Goal: Task Accomplishment & Management: Manage account settings

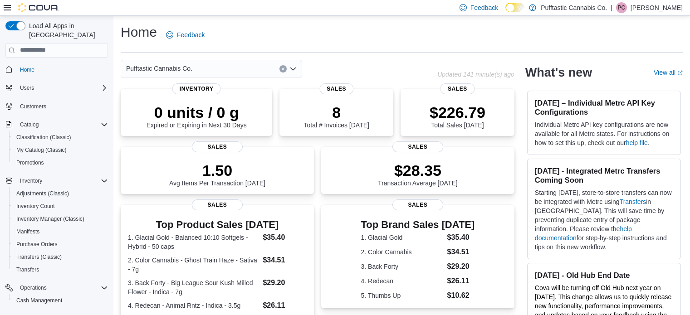
click at [18, 159] on span "Promotions" at bounding box center [30, 162] width 28 height 7
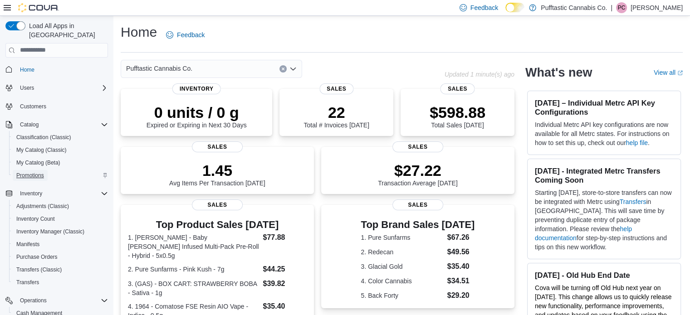
click at [36, 172] on span "Promotions" at bounding box center [30, 175] width 28 height 7
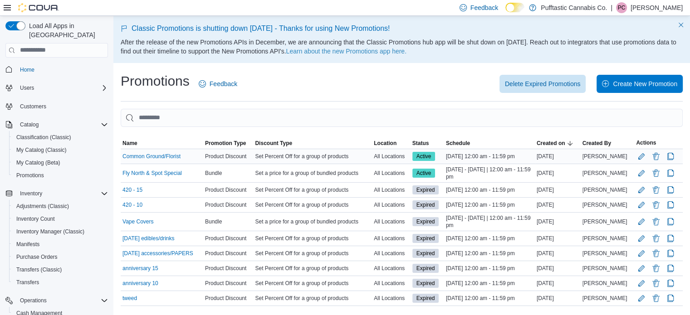
click at [326, 152] on div "Set Percent Off for a group of products" at bounding box center [312, 156] width 119 height 11
click at [647, 154] on button "Edit Promotion" at bounding box center [641, 156] width 11 height 11
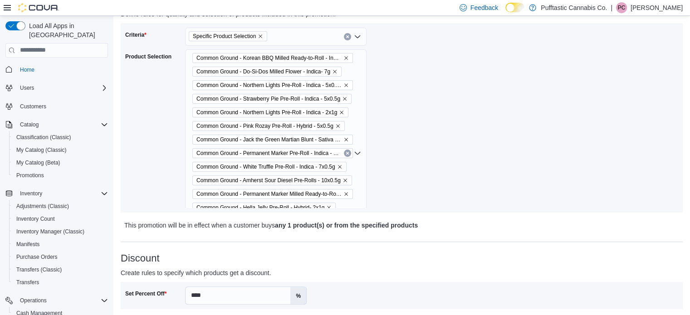
scroll to position [49, 0]
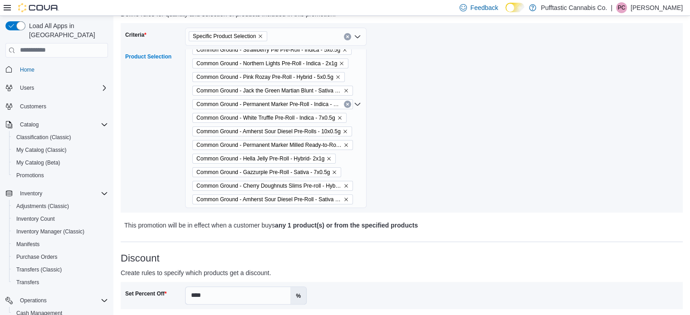
click at [350, 169] on div "Common Ground - Korean BBQ Milled Ready-to-Roll - Indica - 7g Common Ground - D…" at bounding box center [276, 104] width 182 height 208
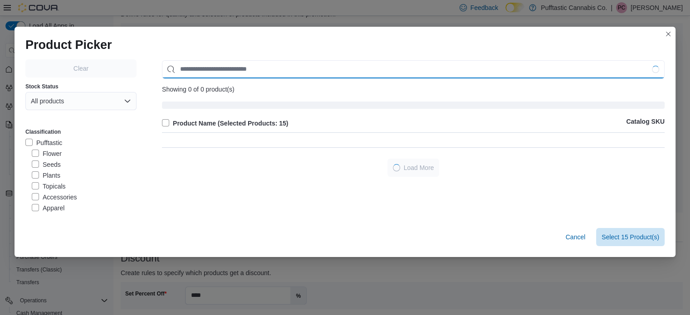
click at [258, 68] on input "Use aria labels when no actual label is in use" at bounding box center [413, 69] width 503 height 18
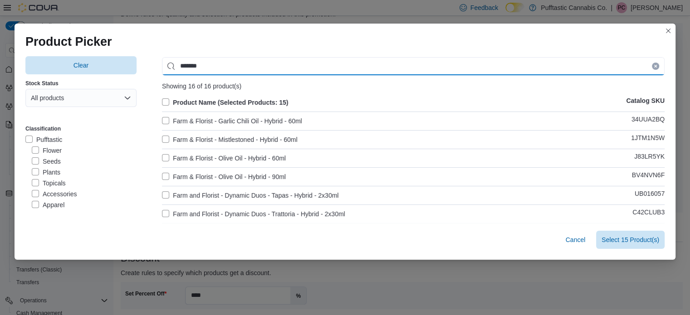
type input "*******"
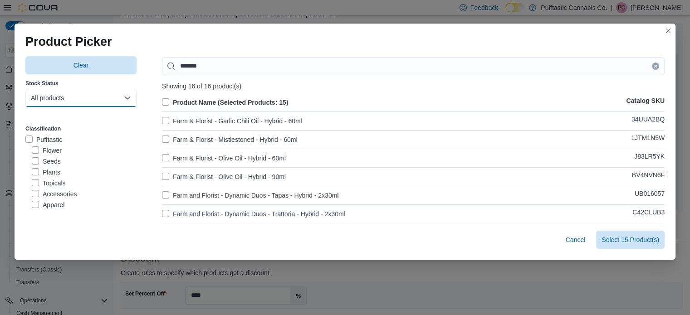
click at [79, 105] on button "All products" at bounding box center [80, 98] width 111 height 18
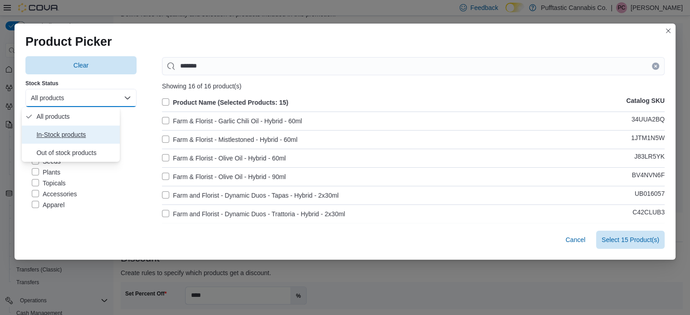
click at [62, 138] on span "In-Stock products" at bounding box center [76, 134] width 80 height 11
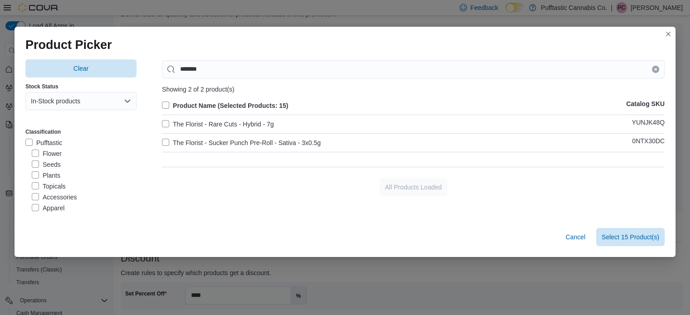
click at [163, 103] on label "Product Name (Selected Products: 15)" at bounding box center [225, 105] width 126 height 11
click at [619, 241] on span "Select 2 Product(s)" at bounding box center [632, 236] width 54 height 9
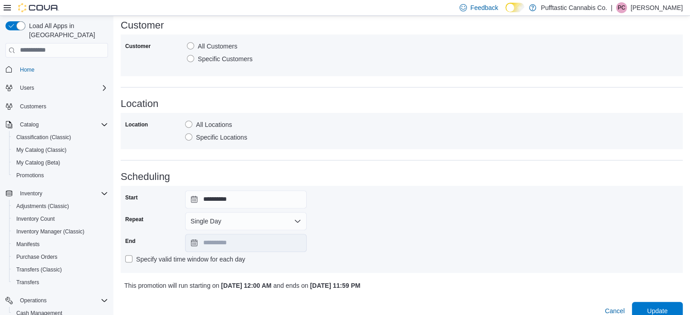
scroll to position [429, 0]
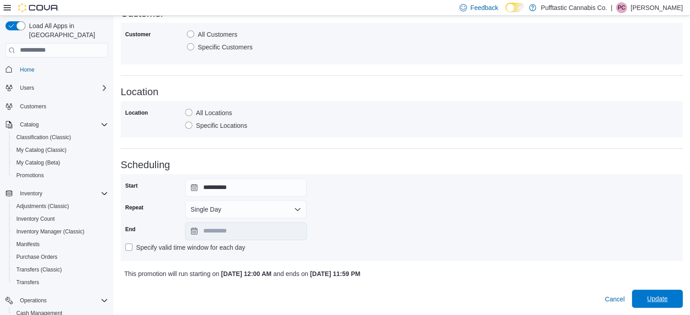
click at [661, 297] on span "Update" at bounding box center [657, 299] width 20 height 9
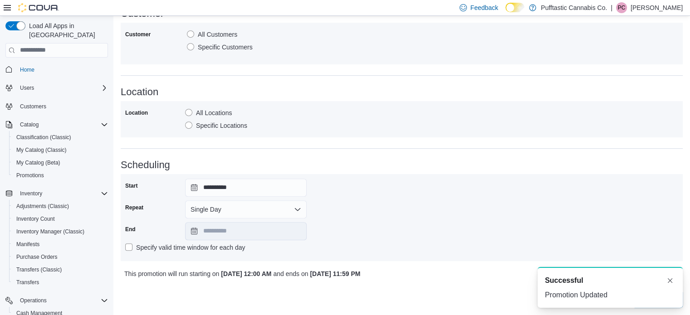
scroll to position [0, 0]
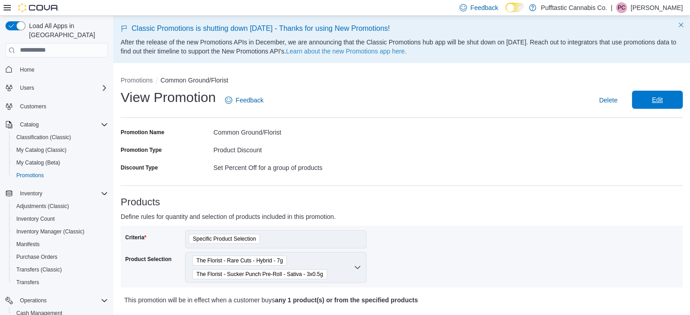
click at [661, 94] on span "Edit" at bounding box center [658, 100] width 40 height 18
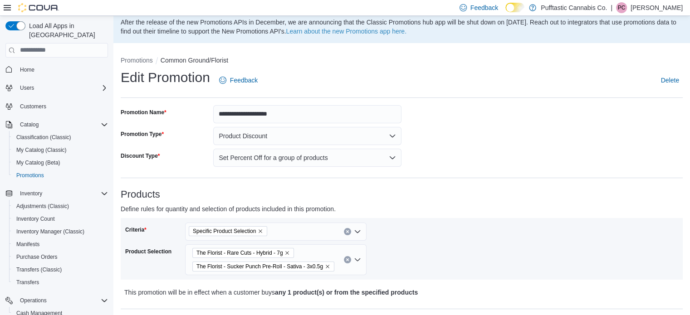
scroll to position [77, 0]
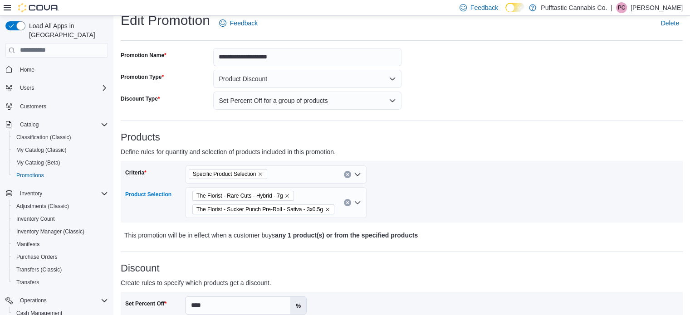
click at [346, 203] on icon "Clear input" at bounding box center [347, 203] width 2 height 2
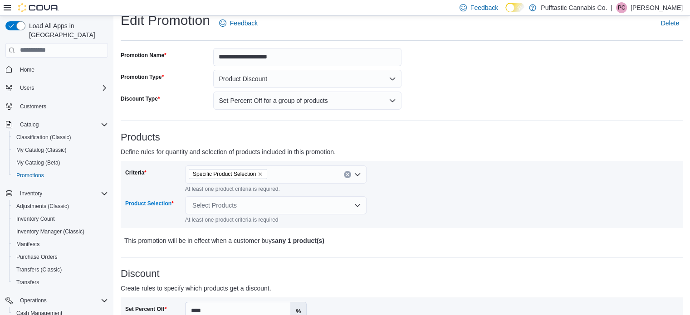
click at [311, 206] on div "Select Products" at bounding box center [276, 206] width 182 height 18
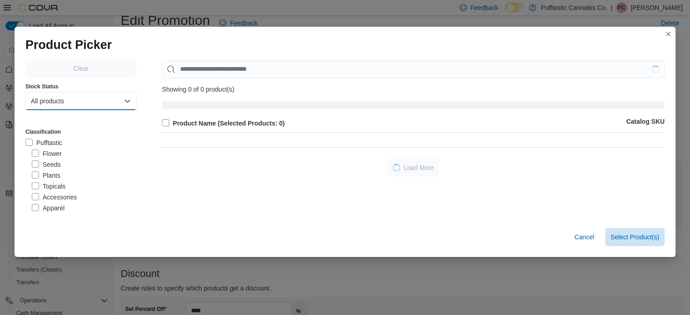
click at [103, 102] on button "All products" at bounding box center [80, 101] width 111 height 18
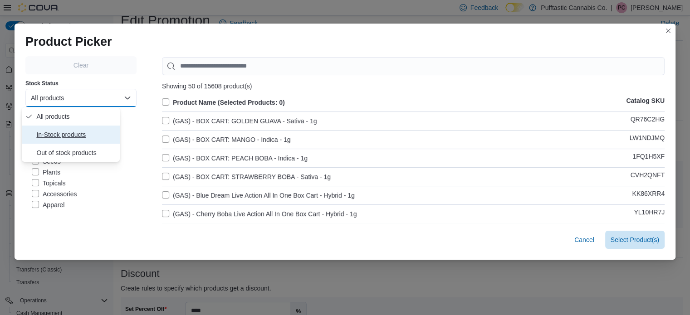
click at [73, 132] on products "In-Stock products" at bounding box center [71, 135] width 98 height 18
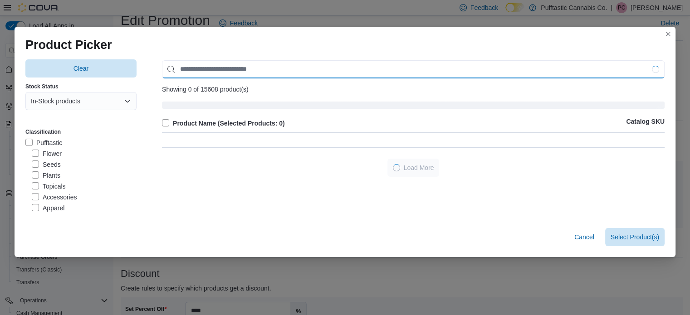
click at [246, 69] on input "Use aria labels when no actual label is in use" at bounding box center [413, 69] width 503 height 18
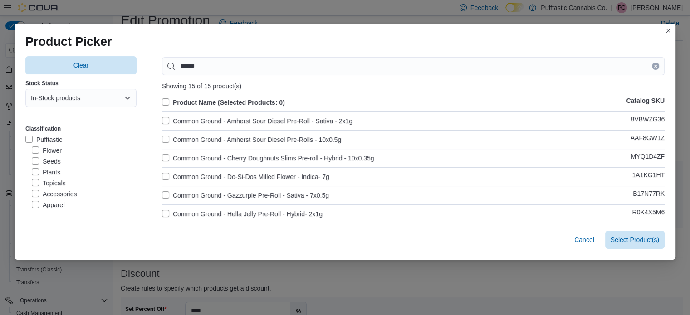
click at [164, 101] on label "Product Name (Selected Products: 0)" at bounding box center [223, 102] width 123 height 11
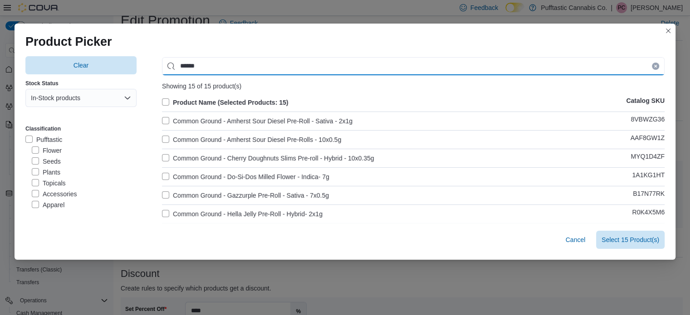
click at [223, 68] on input "******" at bounding box center [413, 66] width 503 height 18
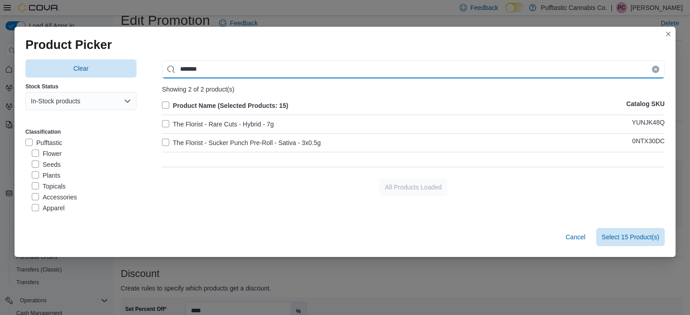
type input "*******"
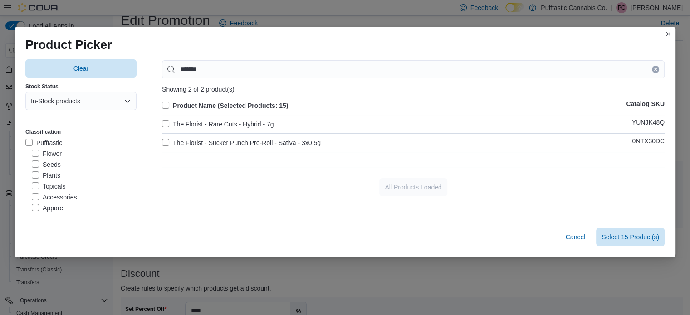
click at [162, 128] on label "The Florist - Rare Cuts - Hybrid - 7g" at bounding box center [218, 124] width 112 height 11
click at [162, 138] on label "The Florist - Sucker Punch Pre-Roll - Sativa - 3x0.5g" at bounding box center [241, 143] width 159 height 11
click at [621, 238] on span "Select 17 Product(s)" at bounding box center [631, 236] width 58 height 9
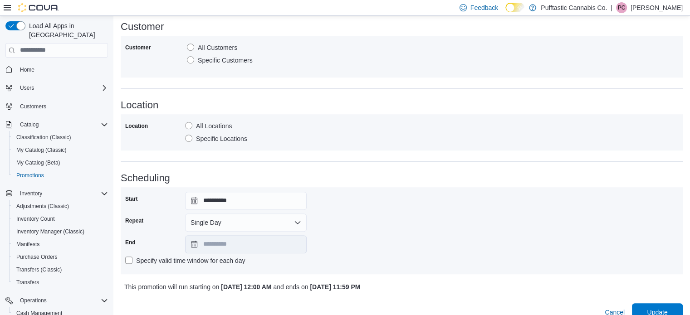
scroll to position [557, 0]
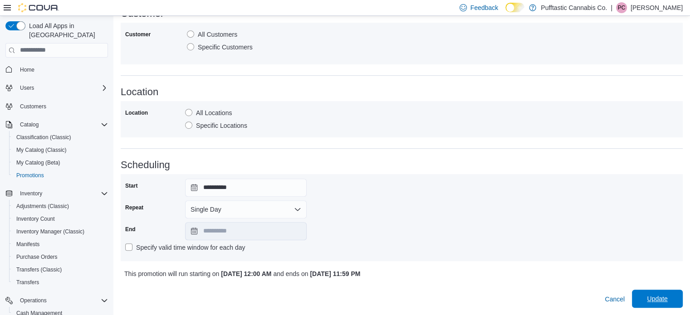
click at [668, 296] on span "Update" at bounding box center [657, 299] width 20 height 9
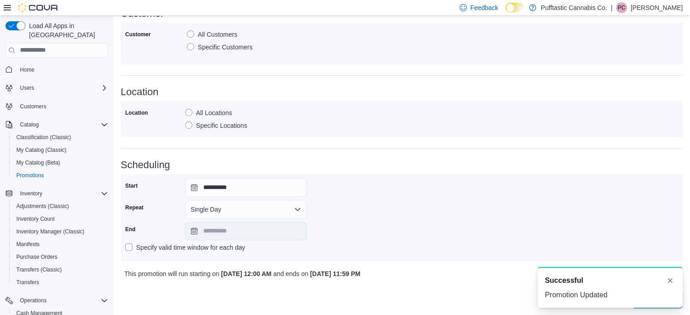
scroll to position [0, 0]
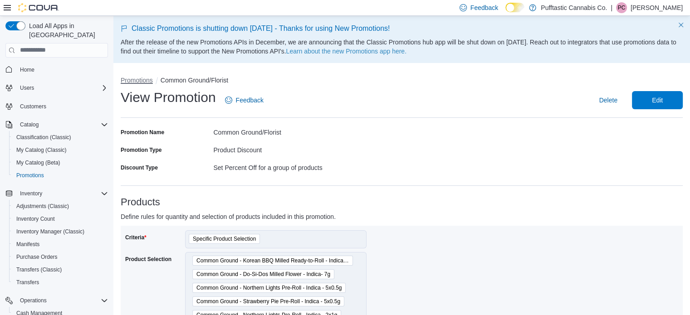
click at [138, 82] on button "Promotions" at bounding box center [137, 80] width 32 height 7
